Goal: Task Accomplishment & Management: Complete application form

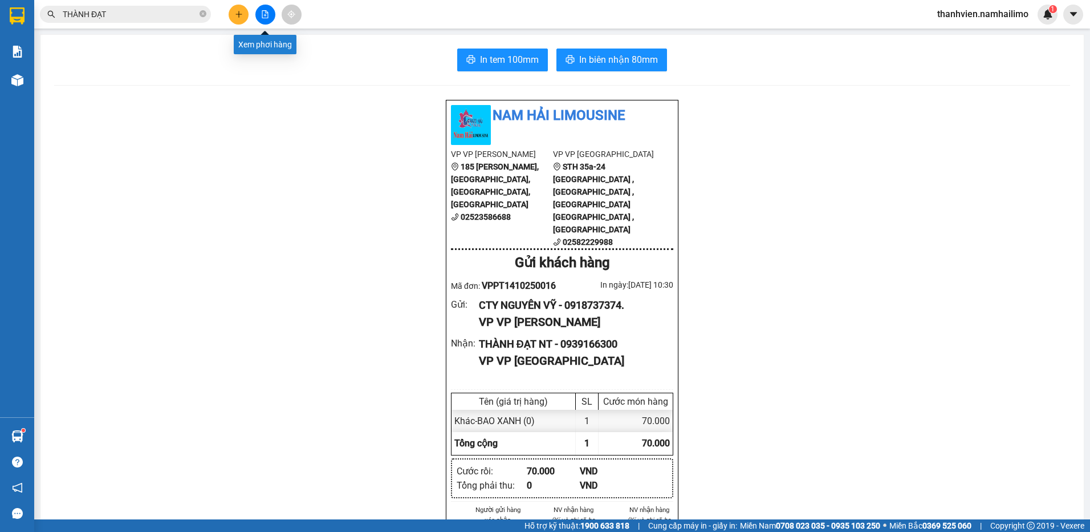
click at [266, 15] on icon "file-add" at bounding box center [265, 14] width 6 height 8
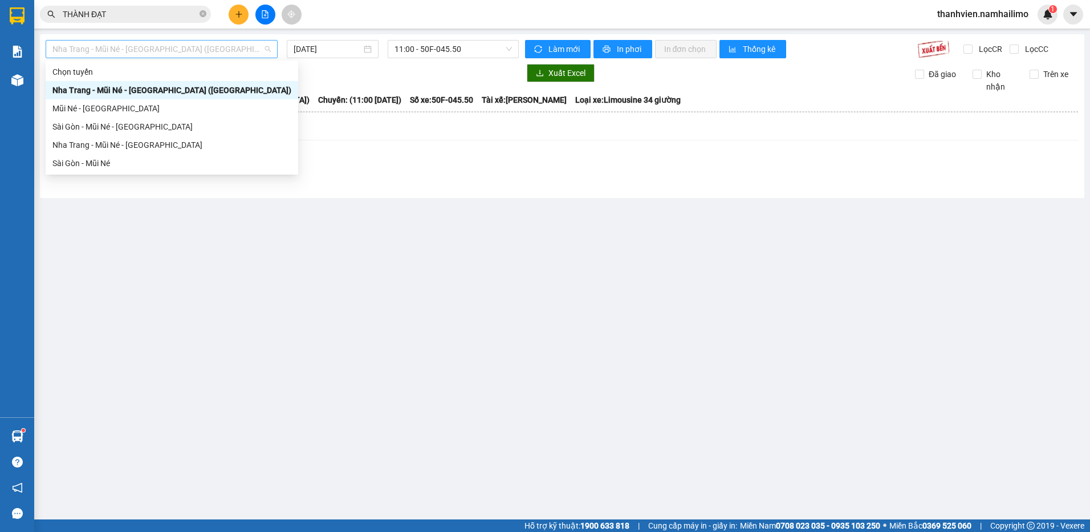
click at [206, 46] on span "Nha Trang - Mũi Né - [GEOGRAPHIC_DATA] ([GEOGRAPHIC_DATA])" at bounding box center [161, 48] width 218 height 17
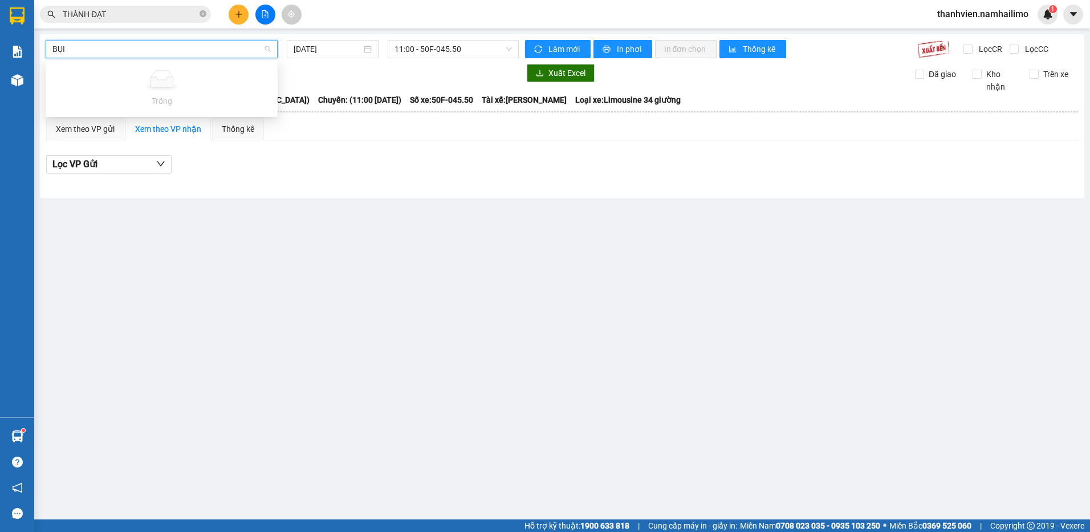
type input "BỤI"
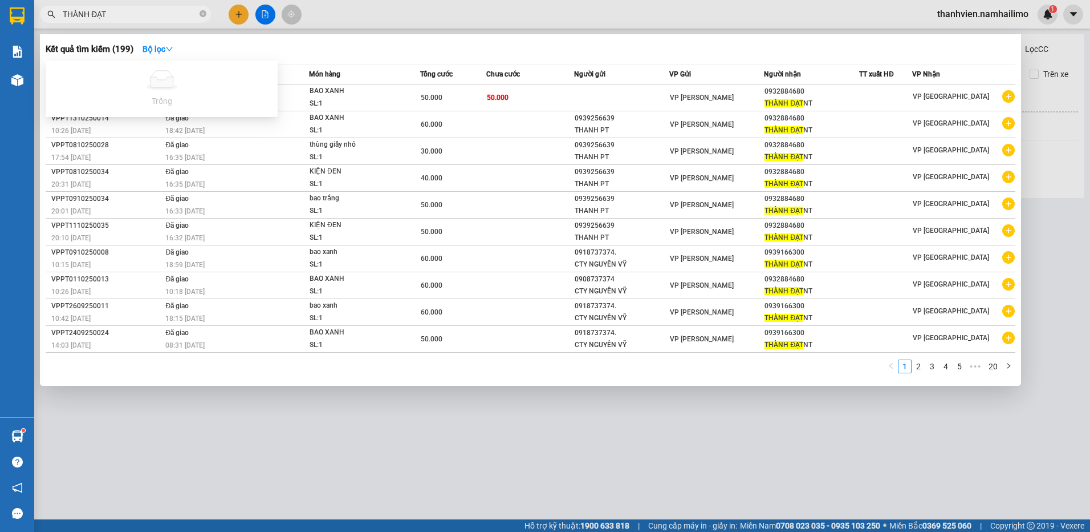
click at [123, 13] on input "THÀNH ĐẠT" at bounding box center [130, 14] width 135 height 13
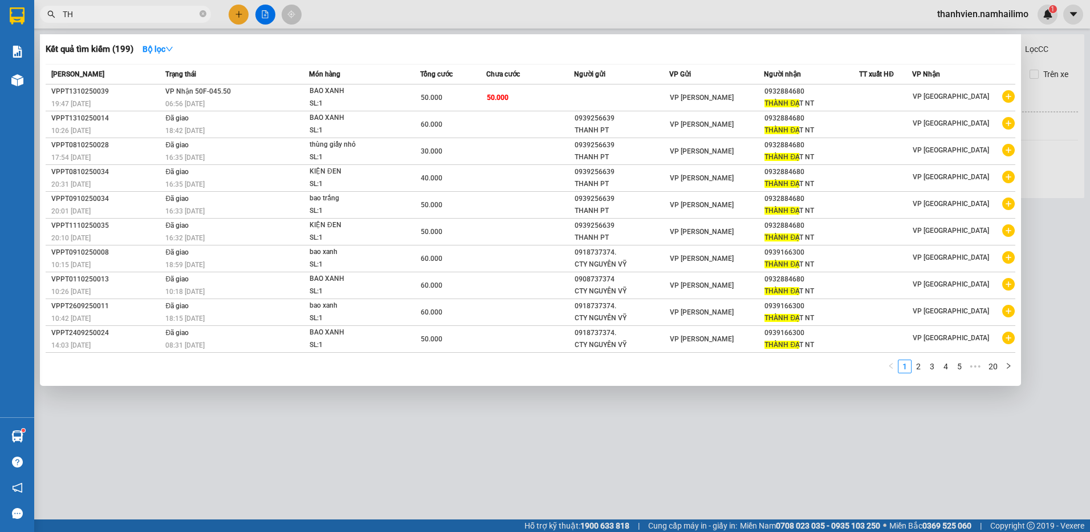
type input "T"
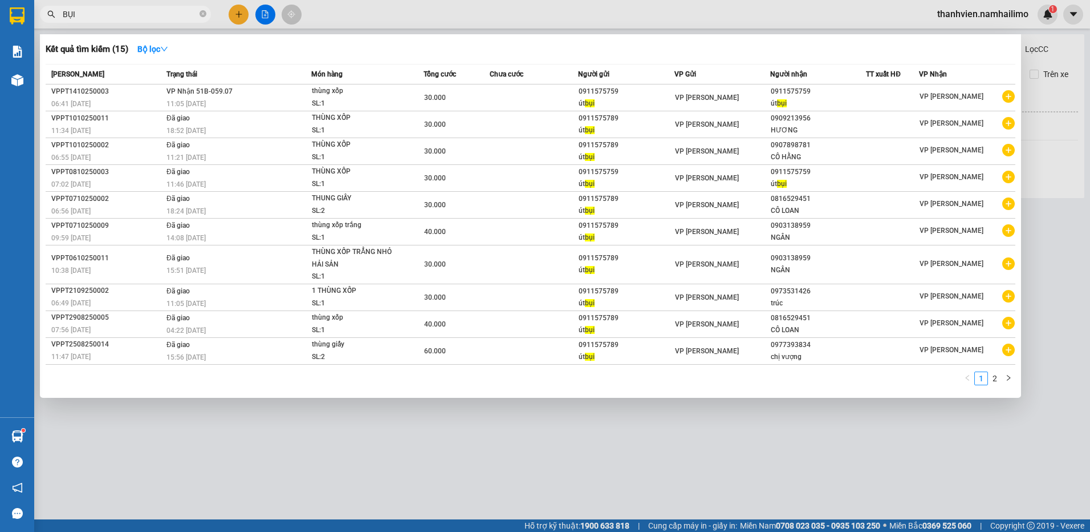
type input "BỤI"
click at [857, 474] on div at bounding box center [545, 266] width 1090 height 532
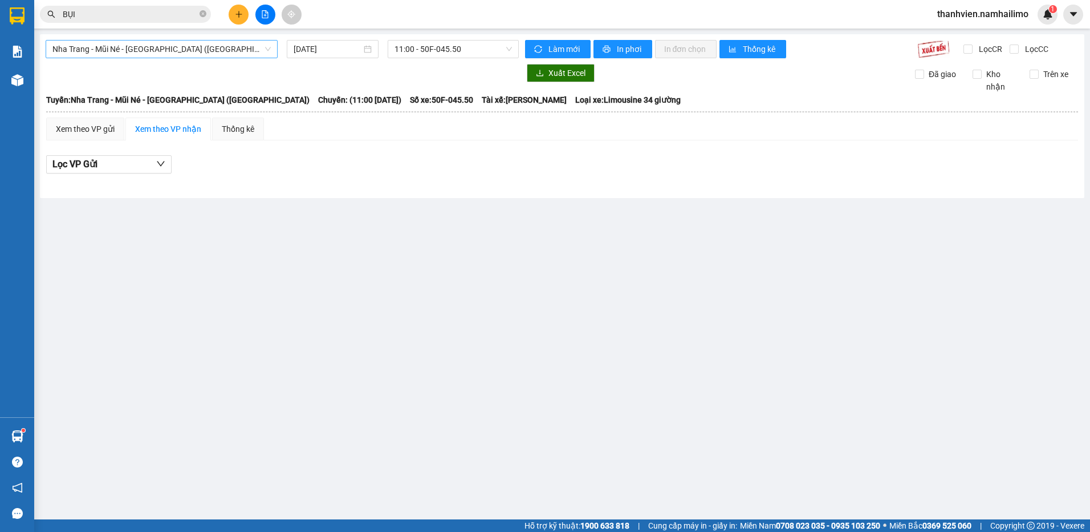
click at [120, 17] on input "BỤI" at bounding box center [130, 14] width 135 height 13
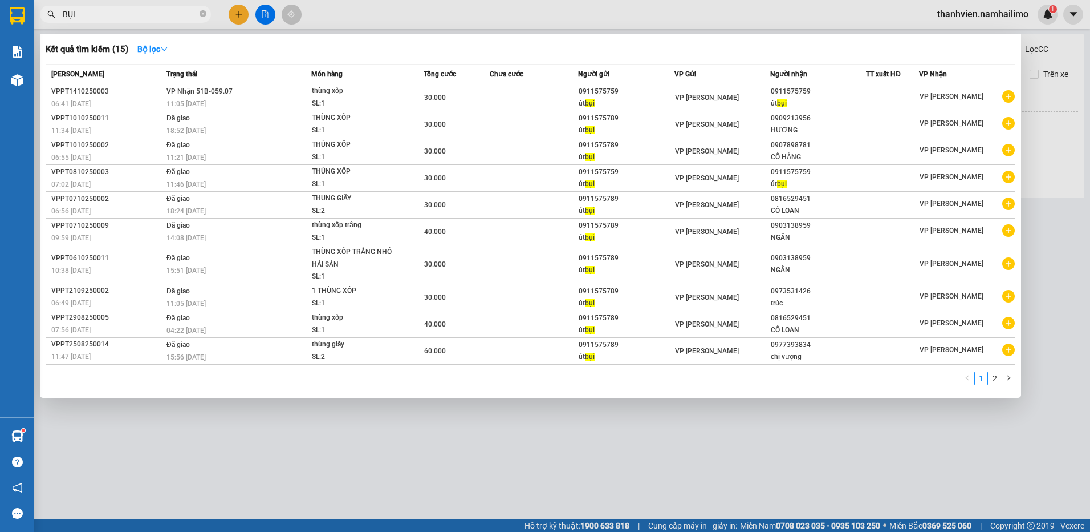
click at [738, 449] on div at bounding box center [545, 266] width 1090 height 532
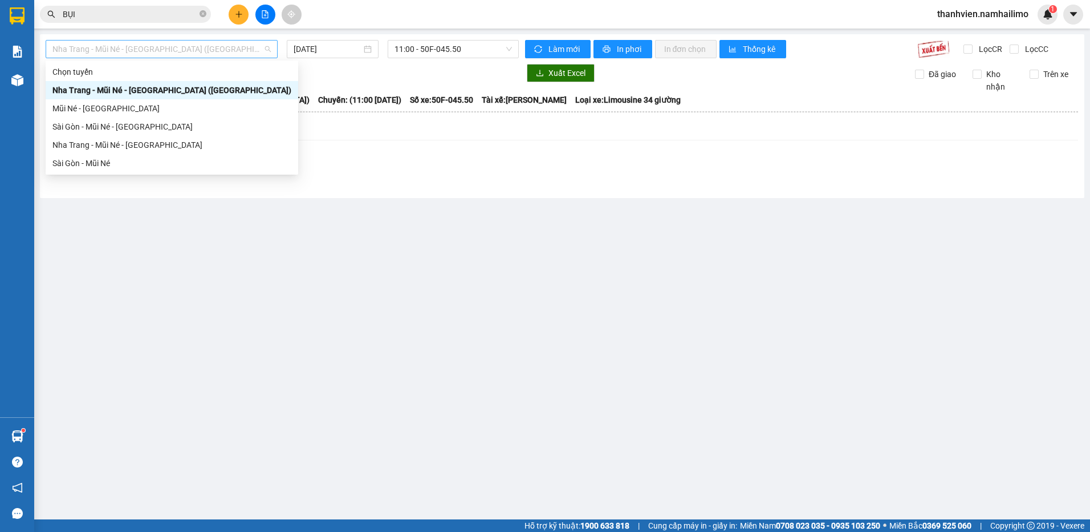
click at [199, 48] on span "Nha Trang - Mũi Né - [GEOGRAPHIC_DATA] ([GEOGRAPHIC_DATA])" at bounding box center [161, 48] width 218 height 17
click at [120, 157] on div "Sài Gòn - Mũi Né" at bounding box center [171, 163] width 239 height 13
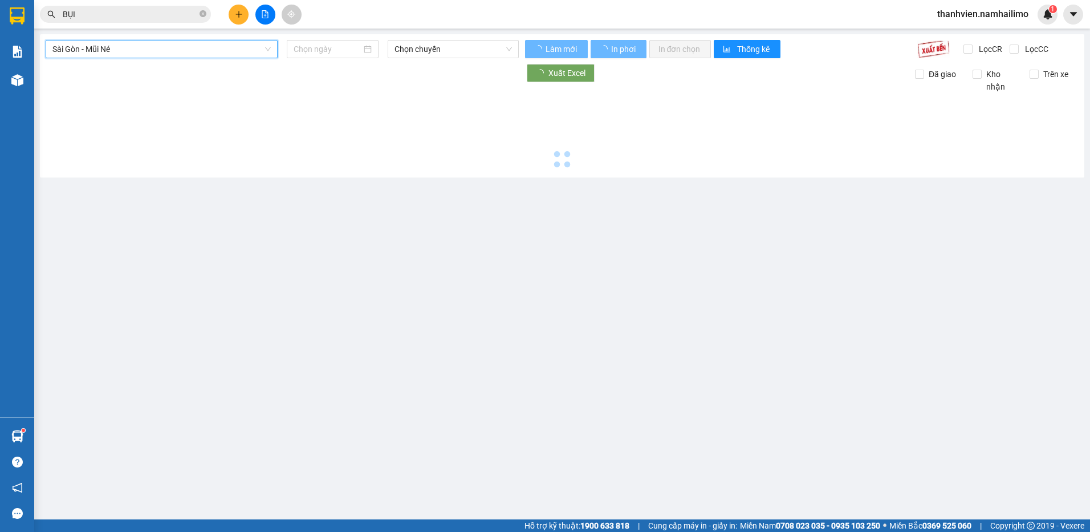
type input "[DATE]"
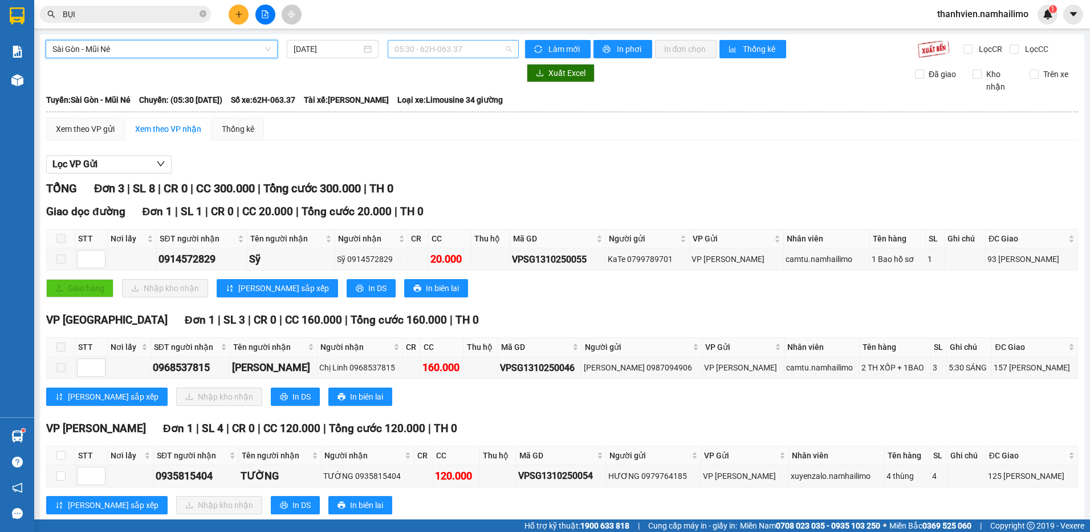
click at [486, 48] on span "05:30 - 62H-063.37" at bounding box center [454, 48] width 118 height 17
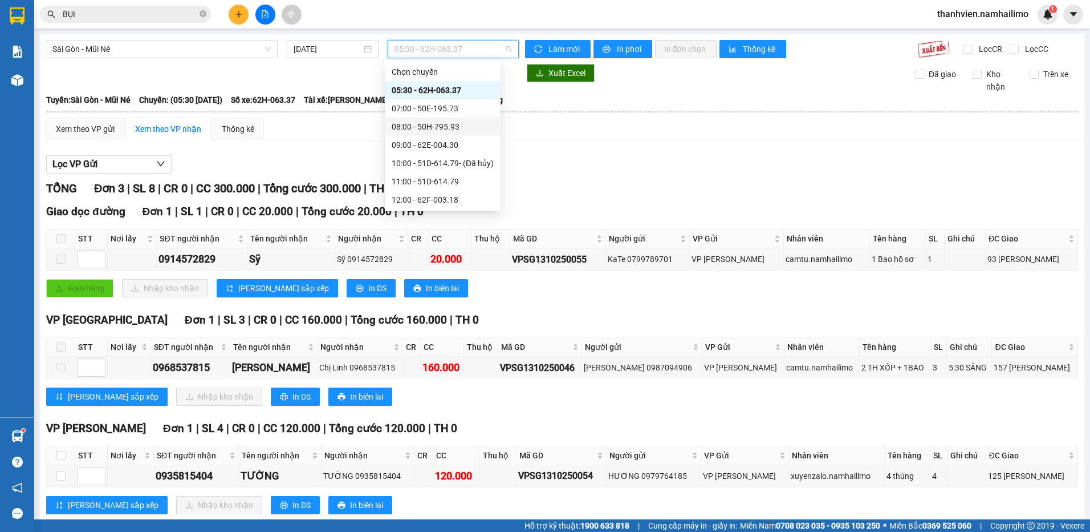
click at [489, 125] on div "08:00 - 50H-795.93" at bounding box center [443, 126] width 102 height 13
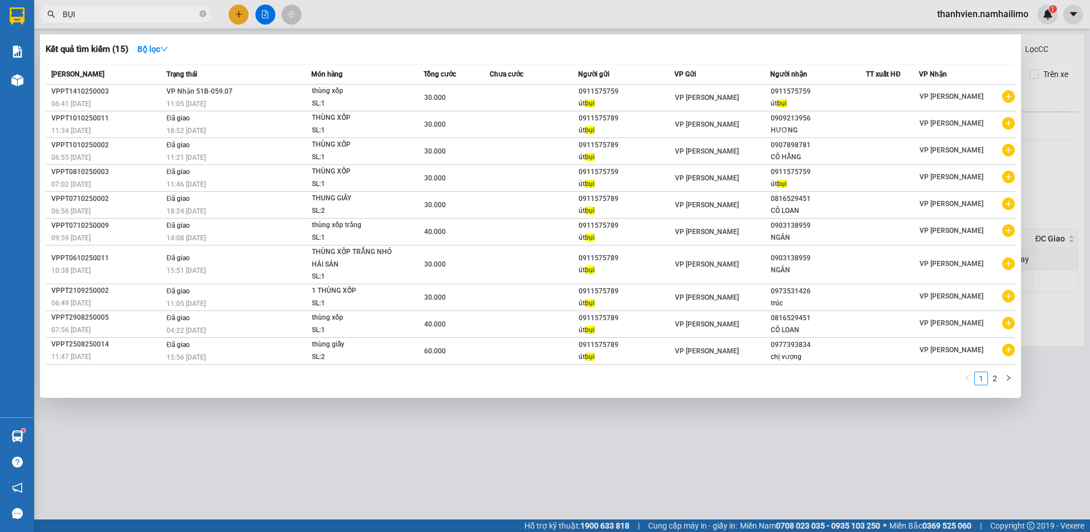
click at [87, 10] on input "BỤI" at bounding box center [130, 14] width 135 height 13
type input "B"
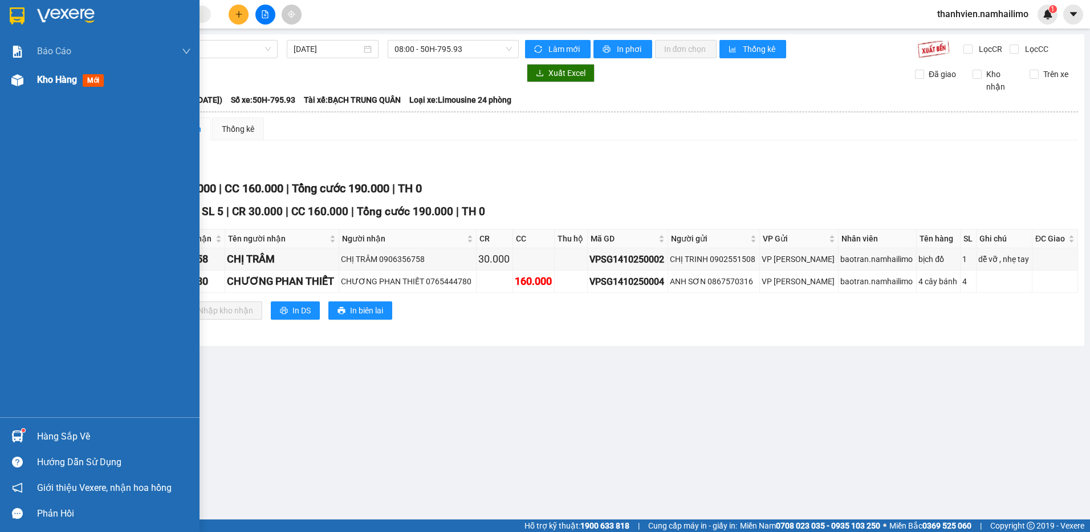
click at [31, 84] on div "Kho hàng mới" at bounding box center [100, 80] width 200 height 29
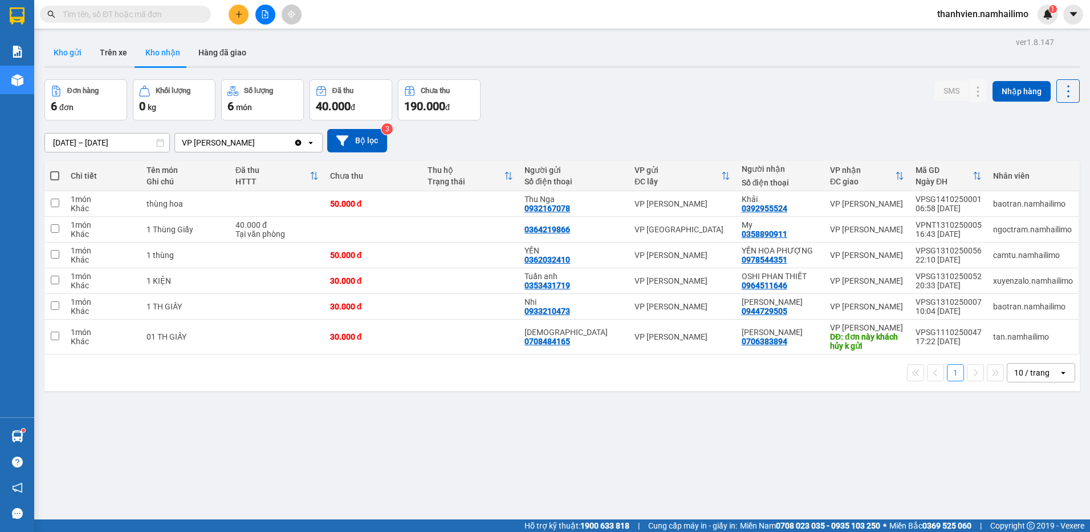
click at [73, 53] on button "Kho gửi" at bounding box center [67, 52] width 46 height 27
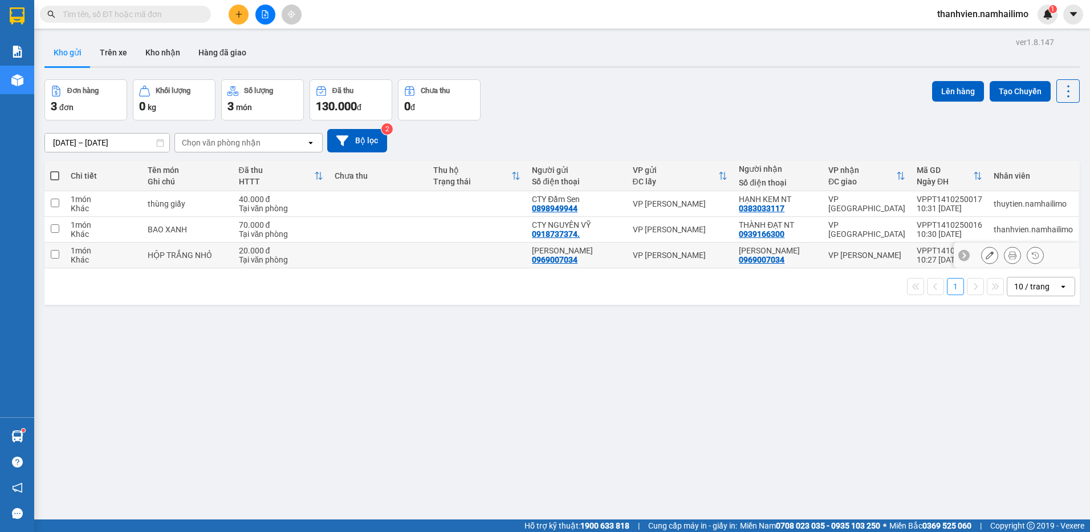
click at [898, 255] on div "VP [PERSON_NAME]" at bounding box center [867, 254] width 77 height 9
checkbox input "true"
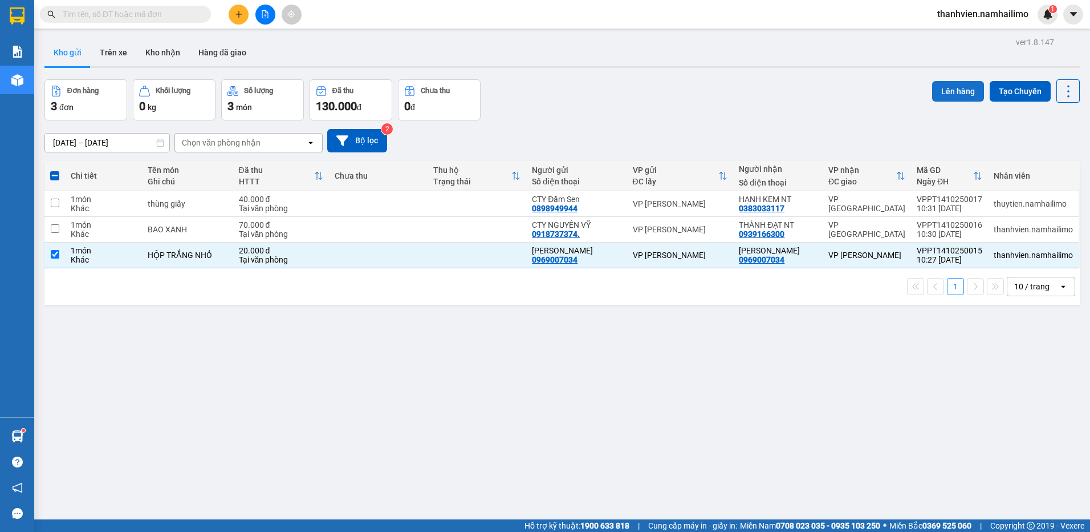
click at [952, 90] on button "Lên hàng" at bounding box center [958, 91] width 52 height 21
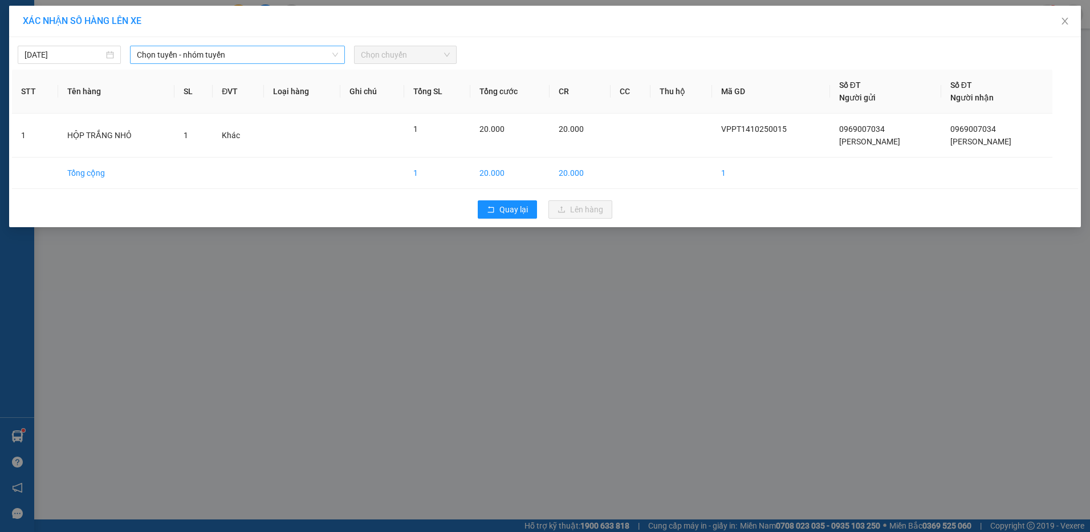
click at [269, 54] on span "Chọn tuyến - nhóm tuyến" at bounding box center [237, 54] width 201 height 17
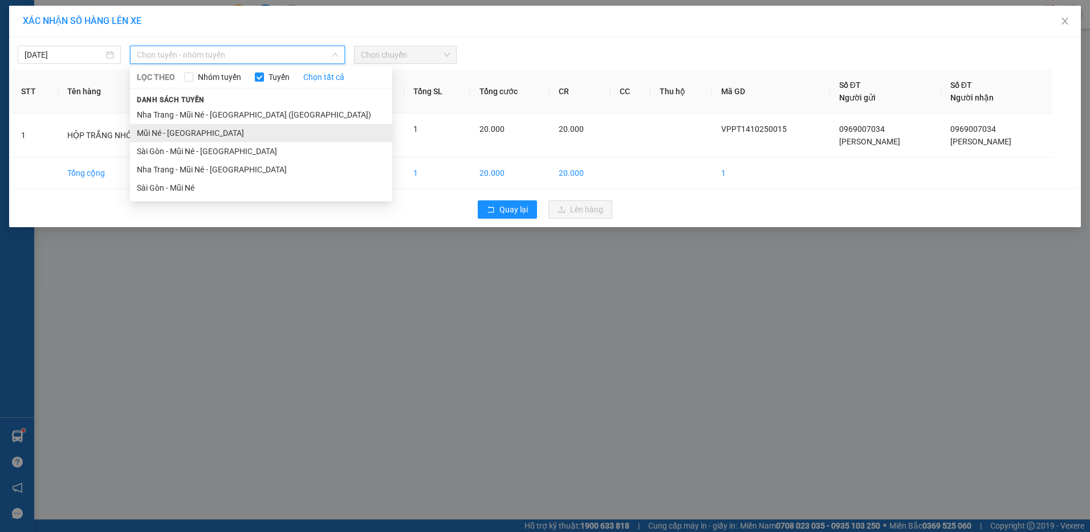
drag, startPoint x: 211, startPoint y: 134, endPoint x: 333, endPoint y: 119, distance: 122.9
click at [213, 134] on li "Mũi Né - [GEOGRAPHIC_DATA]" at bounding box center [261, 133] width 262 height 18
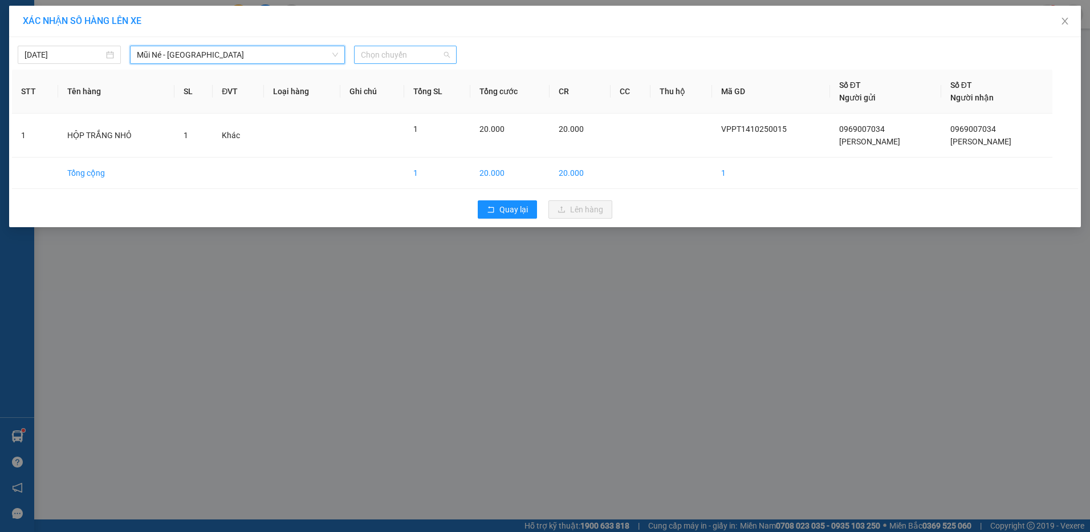
click at [416, 55] on span "Chọn chuyến" at bounding box center [406, 54] width 90 height 17
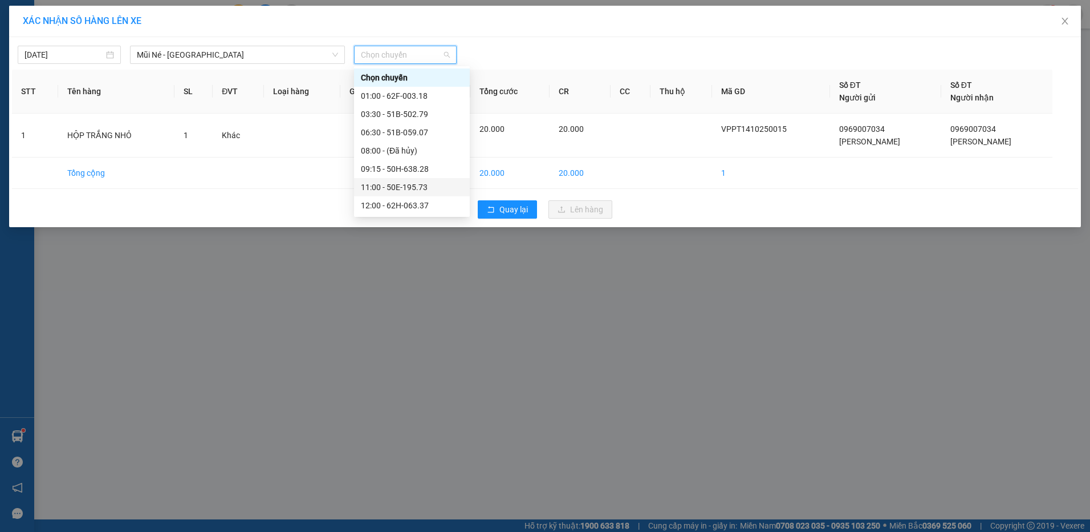
click at [433, 190] on div "11:00 - 50E-195.73" at bounding box center [412, 187] width 102 height 13
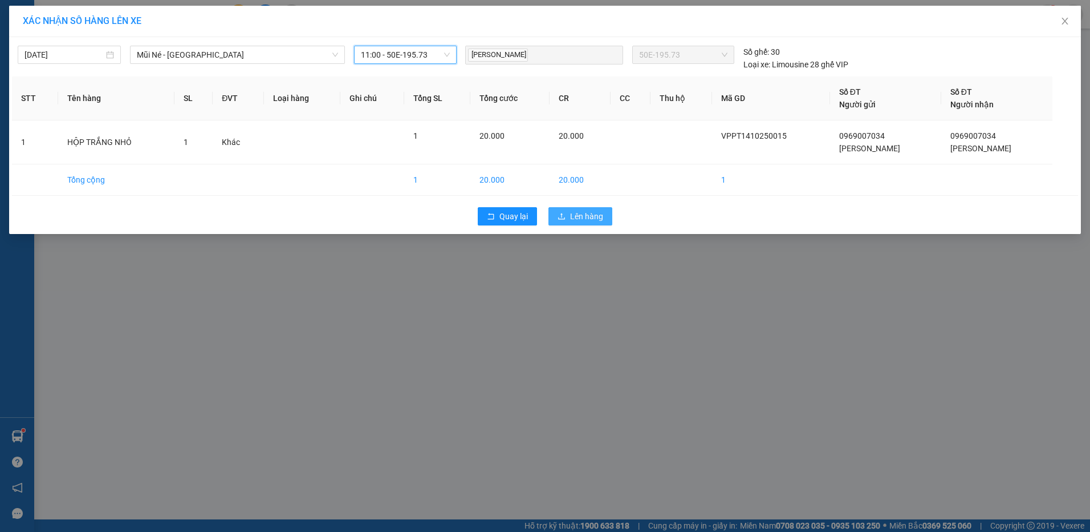
click at [597, 221] on span "Lên hàng" at bounding box center [586, 216] width 33 height 13
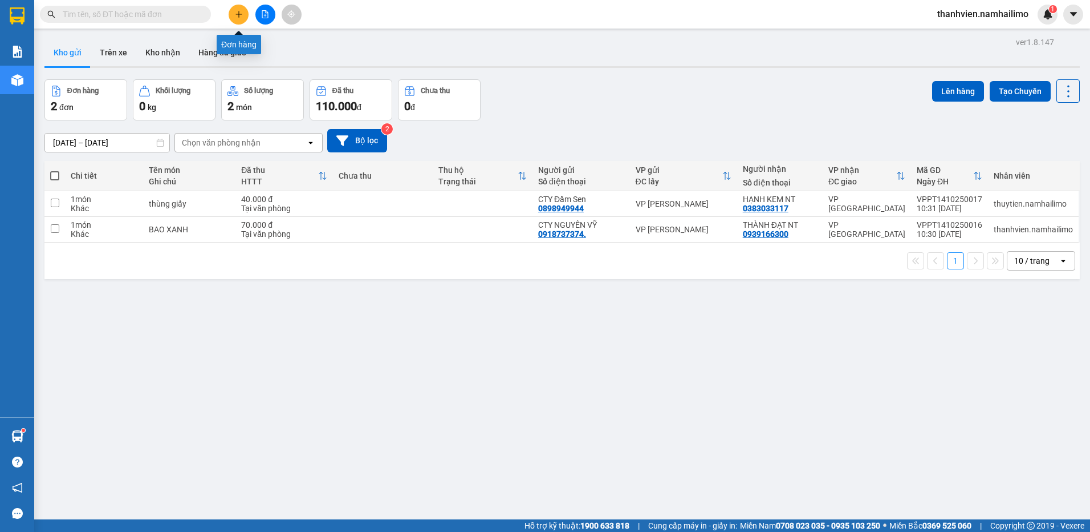
click at [236, 12] on icon "plus" at bounding box center [239, 14] width 8 height 8
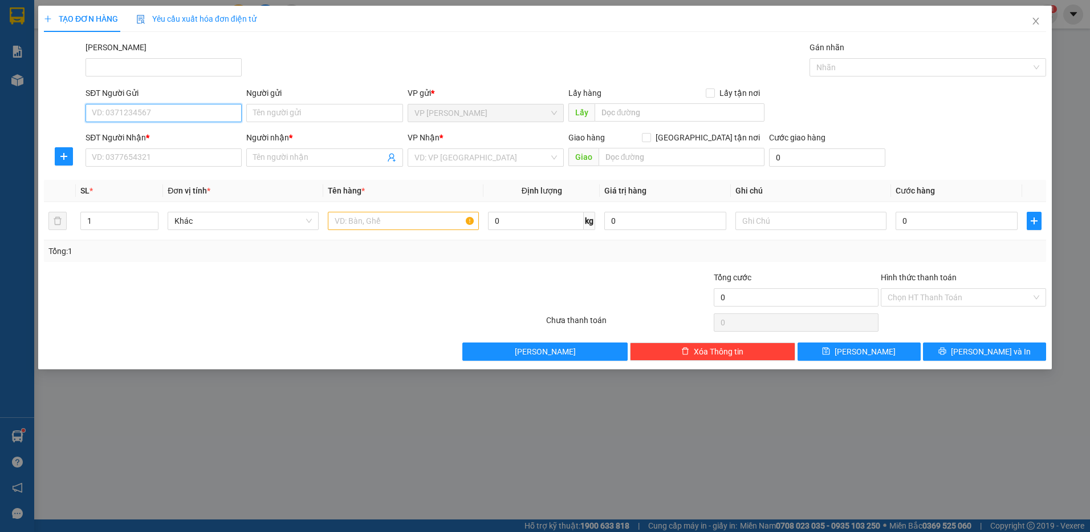
click at [164, 121] on input "SĐT Người Gửi" at bounding box center [164, 113] width 156 height 18
click at [164, 133] on div "0949944753 - CHỊ [PERSON_NAME]" at bounding box center [163, 135] width 143 height 13
type input "0949944753"
type input "CHỊ [PERSON_NAME]"
type input "0948794867"
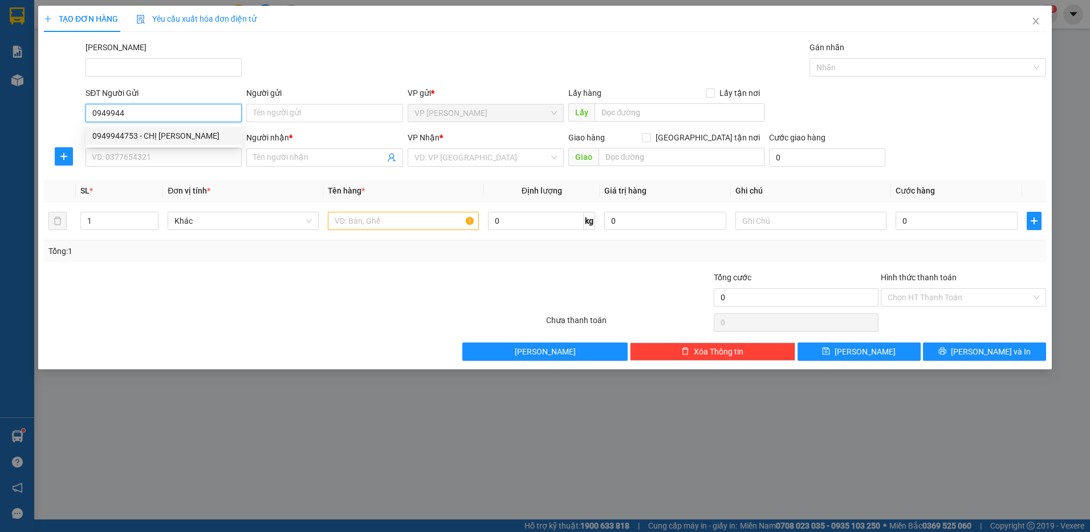
type input "VY"
type input "20.000"
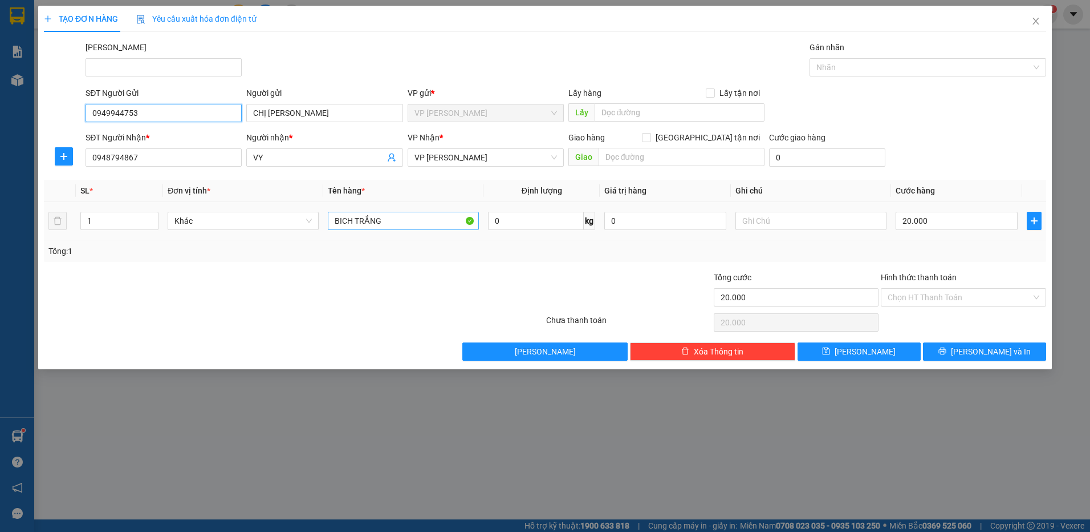
type input "0949944753"
drag, startPoint x: 392, startPoint y: 221, endPoint x: 398, endPoint y: 222, distance: 6.0
click at [396, 221] on input "BICH TRẮNG" at bounding box center [403, 221] width 151 height 18
type input "B"
type input "z"
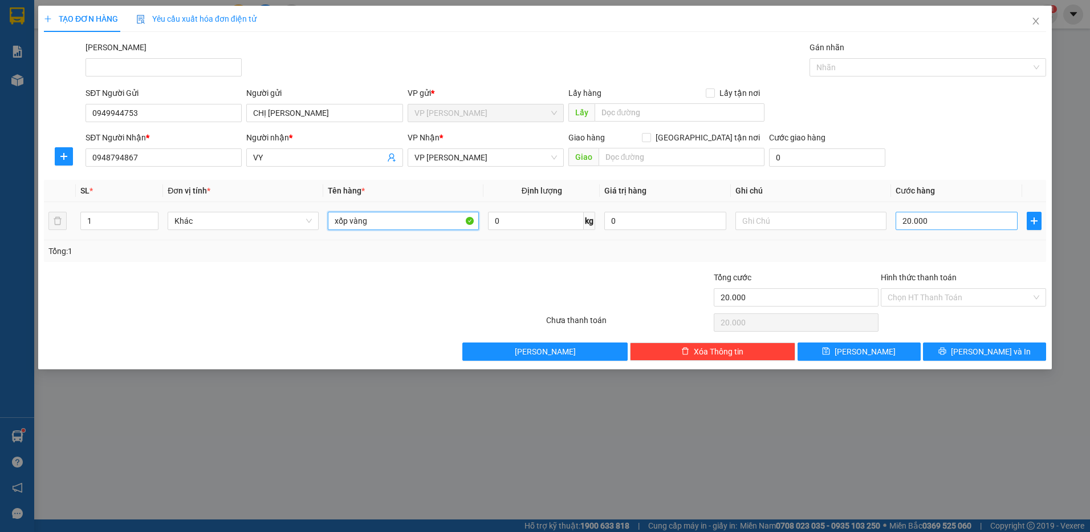
type input "xốp vàng"
click at [926, 222] on input "20.000" at bounding box center [957, 221] width 122 height 18
type input "3"
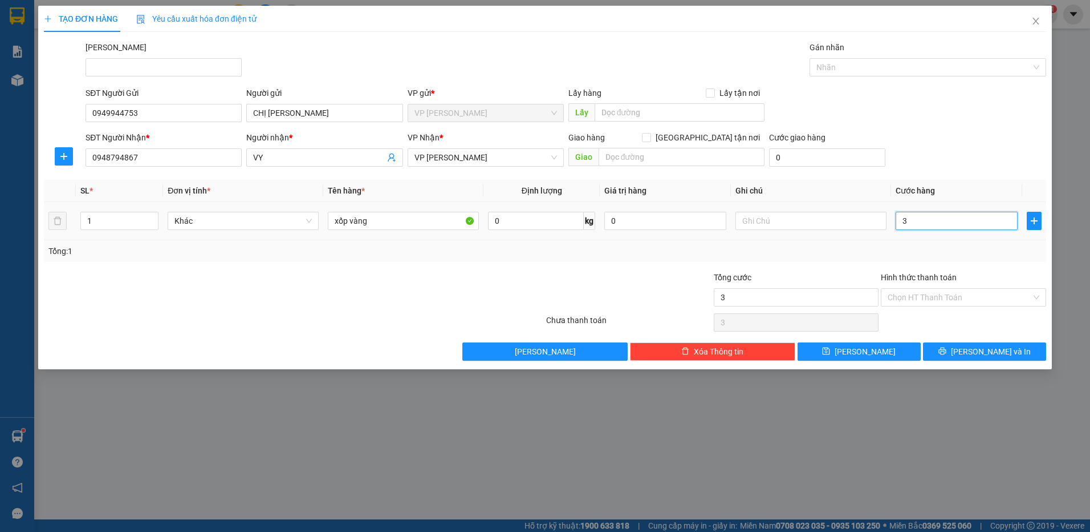
type input "30"
type input "30.000"
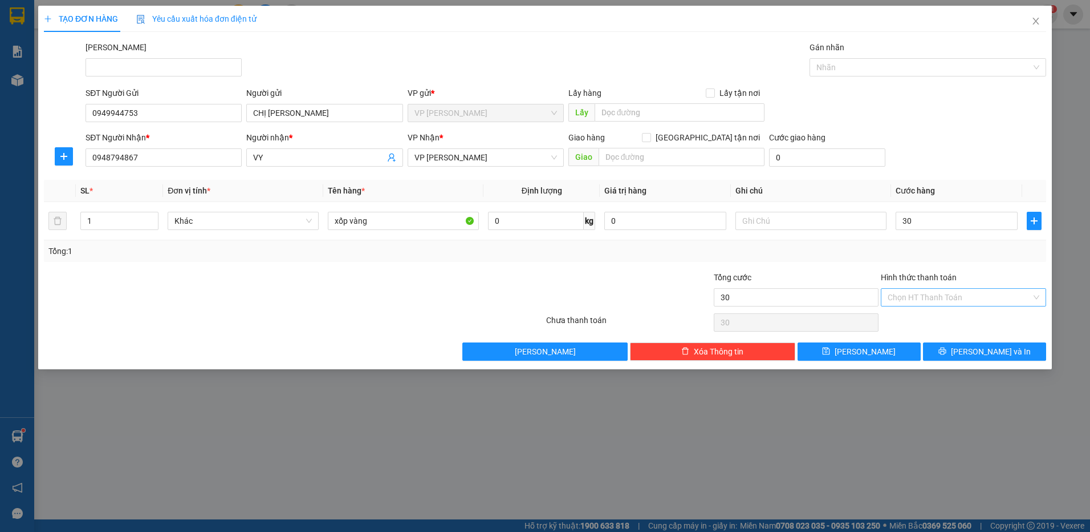
type input "30.000"
click at [914, 301] on input "Hình thức thanh toán" at bounding box center [960, 297] width 144 height 17
drag, startPoint x: 924, startPoint y: 318, endPoint x: 919, endPoint y: 326, distance: 9.7
click at [924, 319] on div "Tại văn phòng" at bounding box center [964, 320] width 152 height 13
type input "0"
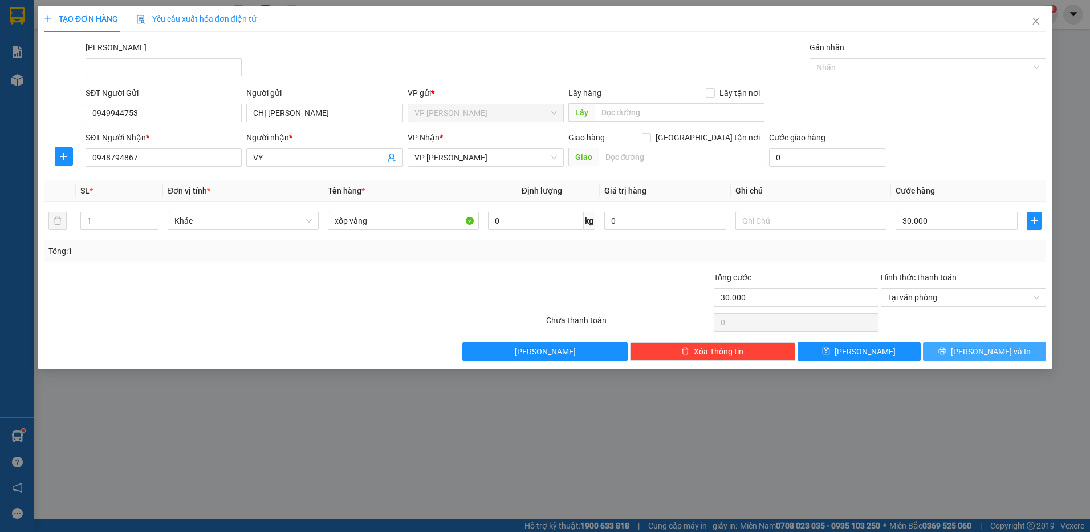
drag, startPoint x: 944, startPoint y: 354, endPoint x: 928, endPoint y: 351, distance: 16.2
click at [942, 353] on button "[PERSON_NAME] và In" at bounding box center [984, 351] width 123 height 18
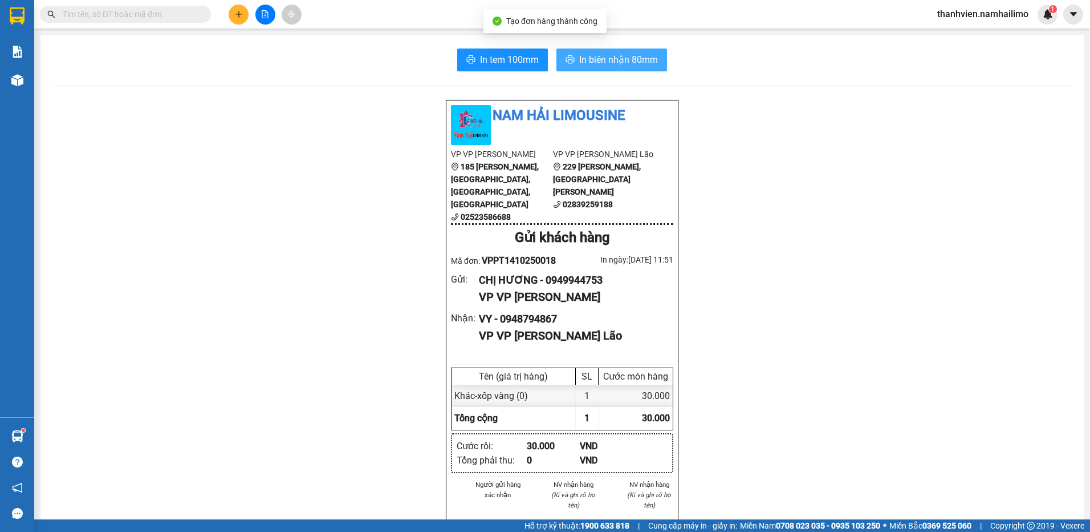
click at [649, 63] on span "In biên nhận 80mm" at bounding box center [618, 59] width 79 height 14
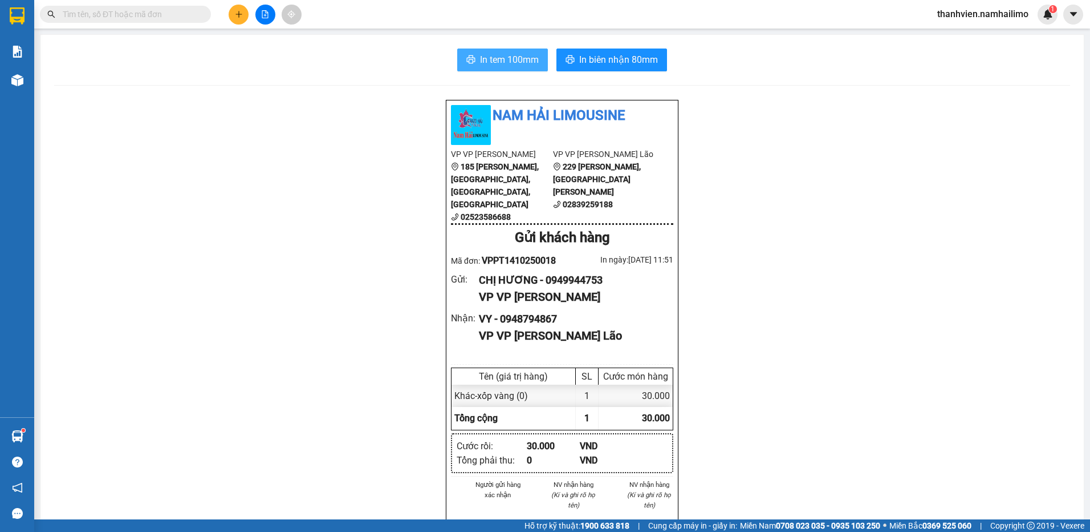
click at [528, 51] on button "In tem 100mm" at bounding box center [502, 59] width 91 height 23
